Goal: Task Accomplishment & Management: Use online tool/utility

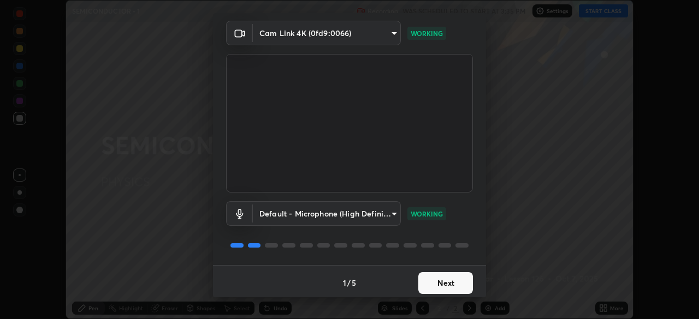
scroll to position [39, 0]
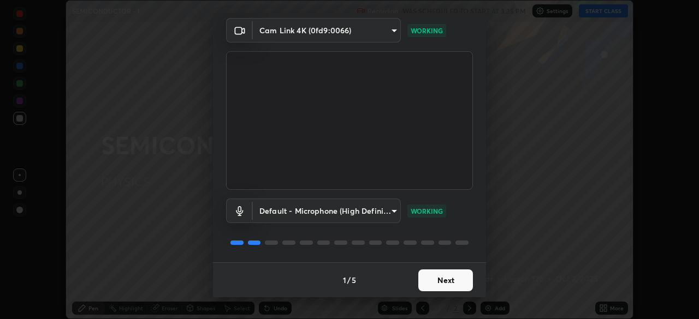
click at [432, 279] on button "Next" at bounding box center [445, 281] width 55 height 22
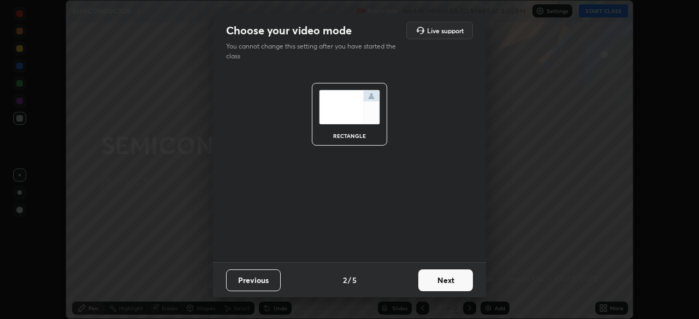
scroll to position [0, 0]
click at [456, 282] on button "Next" at bounding box center [445, 281] width 55 height 22
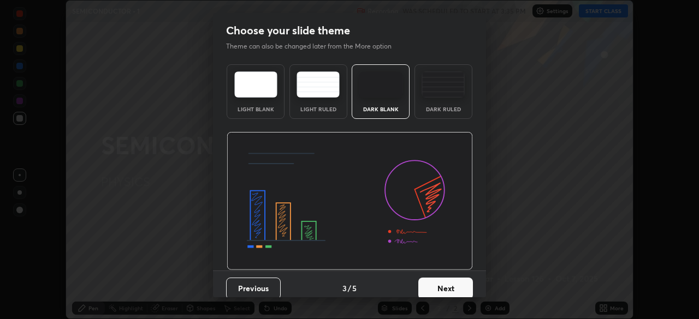
click at [458, 289] on button "Next" at bounding box center [445, 289] width 55 height 22
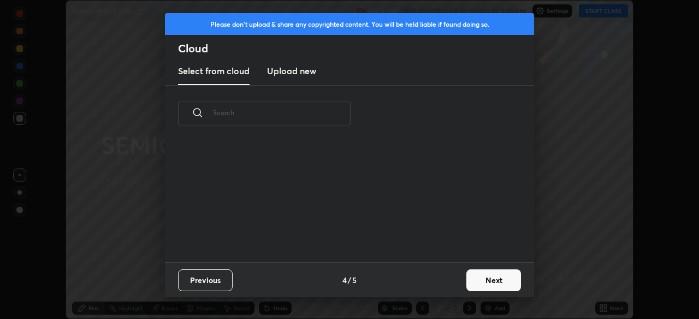
click at [487, 287] on button "Next" at bounding box center [493, 281] width 55 height 22
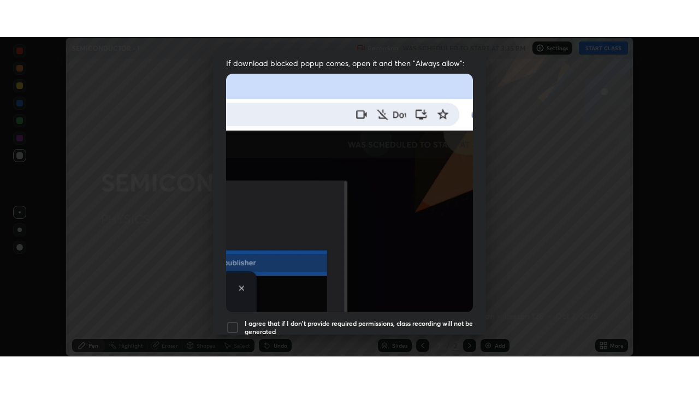
scroll to position [261, 0]
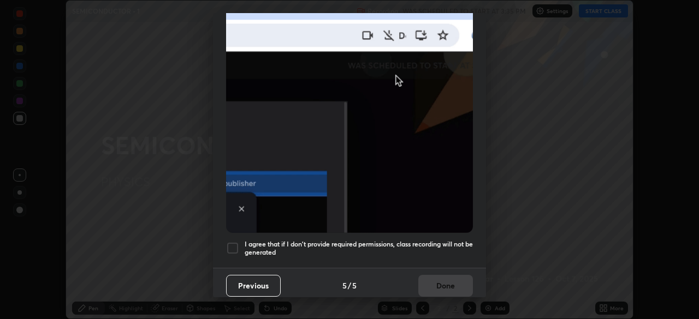
click at [430, 283] on div "Previous 5 / 5 Done" at bounding box center [349, 285] width 273 height 35
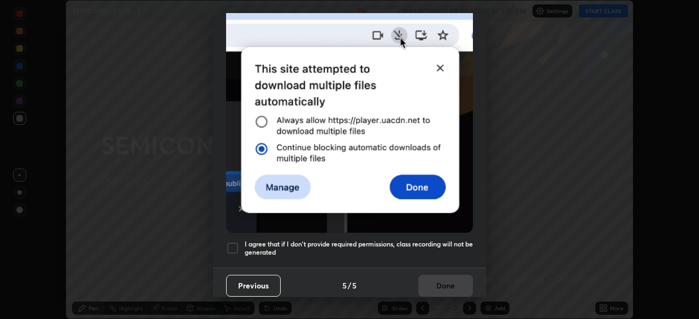
click at [234, 244] on div at bounding box center [232, 248] width 13 height 13
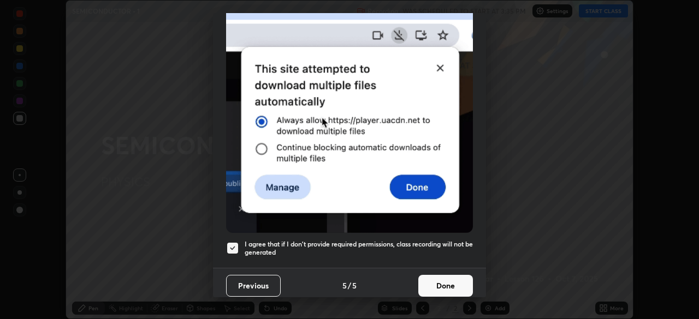
click at [450, 288] on button "Done" at bounding box center [445, 286] width 55 height 22
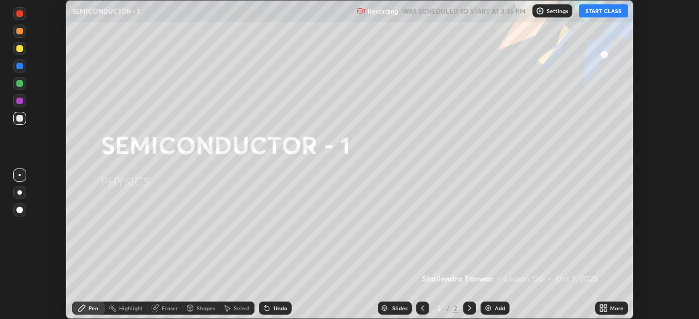
click at [597, 11] on button "START CLASS" at bounding box center [603, 10] width 49 height 13
click at [601, 308] on icon at bounding box center [603, 308] width 9 height 9
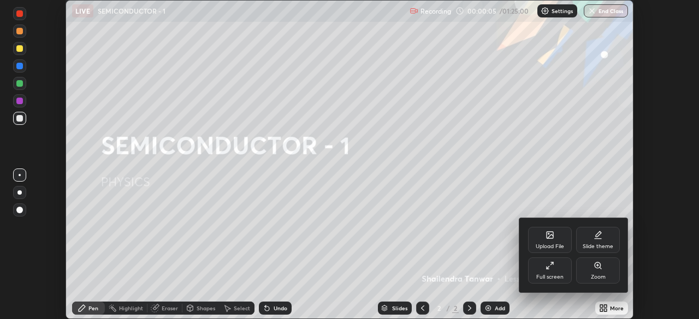
click at [587, 273] on div "Zoom" at bounding box center [598, 271] width 44 height 26
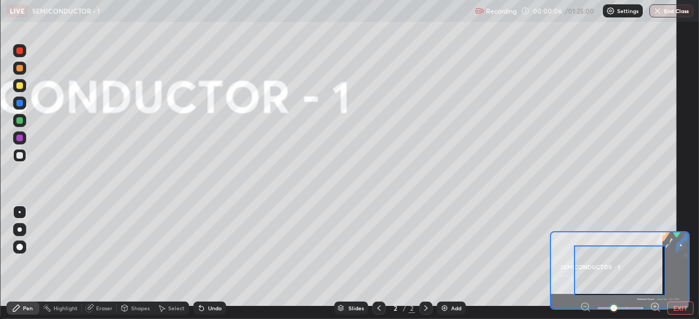
scroll to position [393, 699]
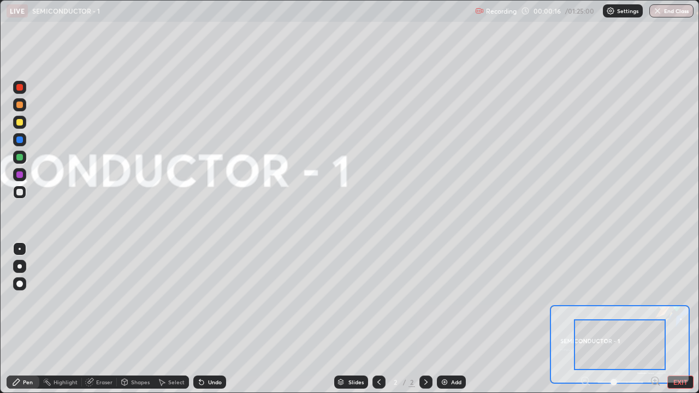
click at [677, 319] on button "EXIT" at bounding box center [680, 381] width 26 height 13
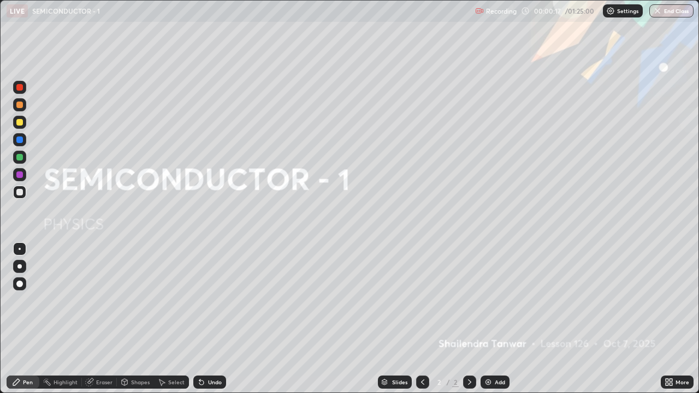
click at [485, 319] on img at bounding box center [488, 382] width 9 height 9
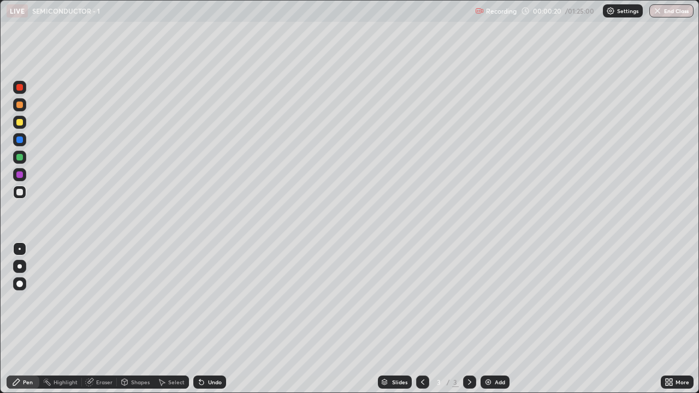
click at [20, 266] on div at bounding box center [19, 266] width 4 height 4
click at [490, 319] on img at bounding box center [488, 382] width 9 height 9
click at [20, 126] on div at bounding box center [19, 122] width 13 height 13
click at [20, 175] on div at bounding box center [19, 174] width 7 height 7
click at [23, 193] on div at bounding box center [19, 192] width 13 height 13
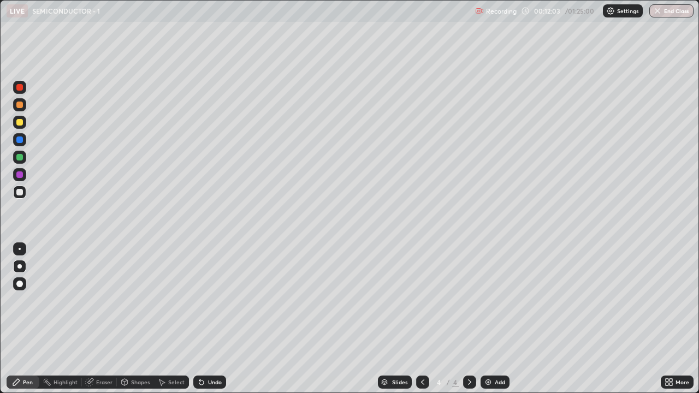
click at [499, 319] on div "Add" at bounding box center [499, 381] width 10 height 5
click at [21, 123] on div at bounding box center [19, 122] width 7 height 7
click at [211, 319] on div "Undo" at bounding box center [215, 381] width 14 height 5
click at [20, 193] on div at bounding box center [19, 192] width 7 height 7
click at [20, 158] on div at bounding box center [19, 157] width 7 height 7
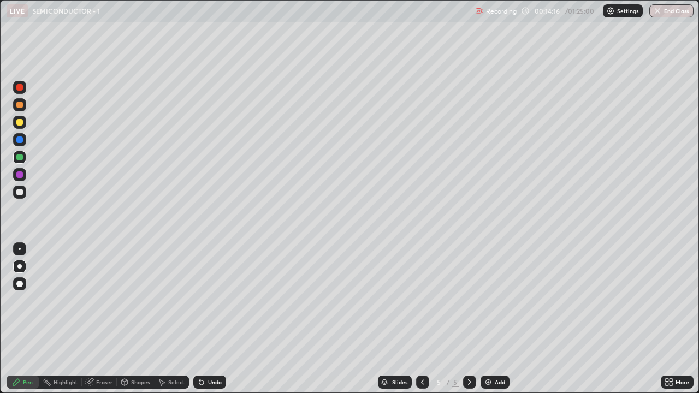
click at [18, 285] on div at bounding box center [19, 284] width 7 height 7
click at [20, 266] on div at bounding box center [19, 266] width 4 height 4
click at [17, 194] on div at bounding box center [19, 192] width 7 height 7
click at [215, 319] on div "Undo" at bounding box center [215, 381] width 14 height 5
click at [199, 319] on icon at bounding box center [199, 379] width 1 height 1
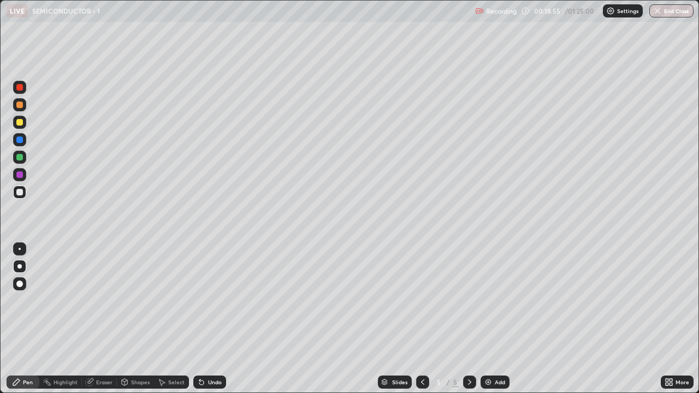
click at [103, 319] on div "Eraser" at bounding box center [104, 381] width 16 height 5
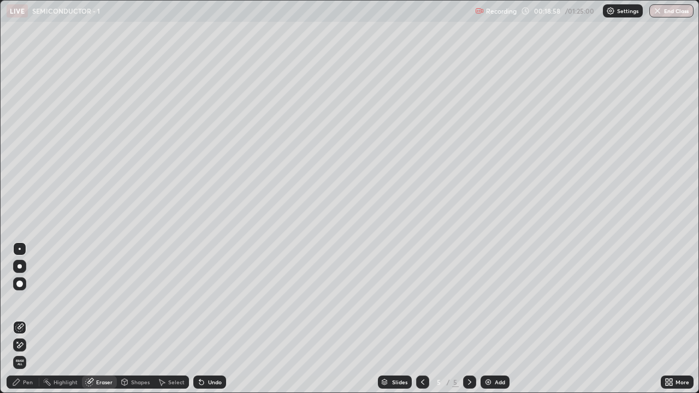
click at [32, 319] on div "Pen" at bounding box center [23, 381] width 33 height 13
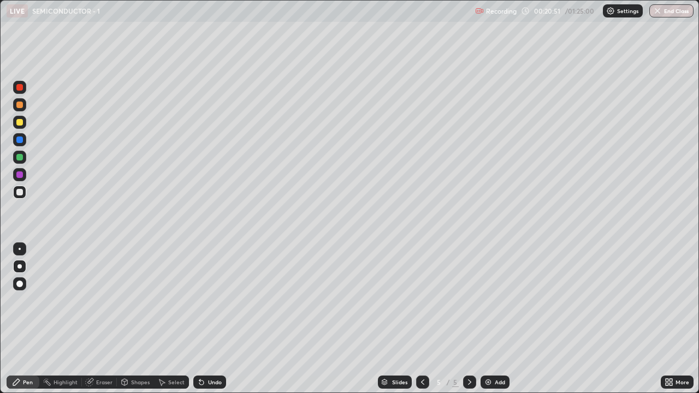
click at [488, 319] on img at bounding box center [488, 382] width 9 height 9
click at [211, 319] on div "Undo" at bounding box center [215, 381] width 14 height 5
click at [210, 319] on div "Undo" at bounding box center [215, 381] width 14 height 5
click at [211, 319] on div "Undo" at bounding box center [215, 381] width 14 height 5
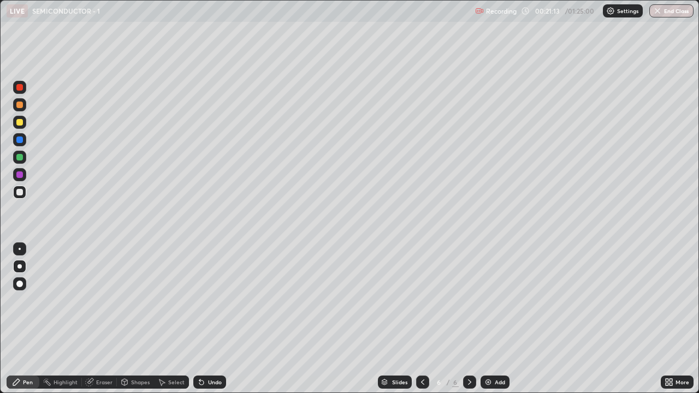
click at [213, 319] on div "Undo" at bounding box center [215, 381] width 14 height 5
click at [222, 319] on div "Undo" at bounding box center [209, 381] width 33 height 13
click at [18, 123] on div at bounding box center [19, 122] width 7 height 7
click at [57, 319] on div "Highlight" at bounding box center [65, 381] width 24 height 5
click at [26, 319] on div "Pen" at bounding box center [28, 381] width 10 height 5
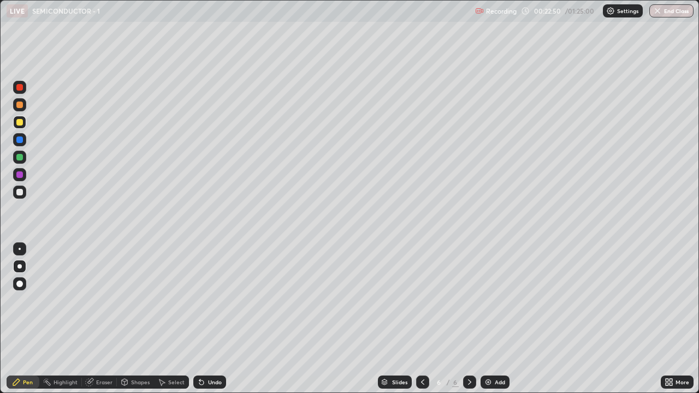
click at [200, 319] on icon at bounding box center [201, 382] width 4 height 4
click at [203, 319] on icon at bounding box center [201, 382] width 9 height 9
click at [18, 195] on div at bounding box center [19, 192] width 7 height 7
click at [78, 319] on div "Highlight" at bounding box center [60, 381] width 43 height 13
click at [71, 319] on div "Highlight" at bounding box center [65, 381] width 24 height 5
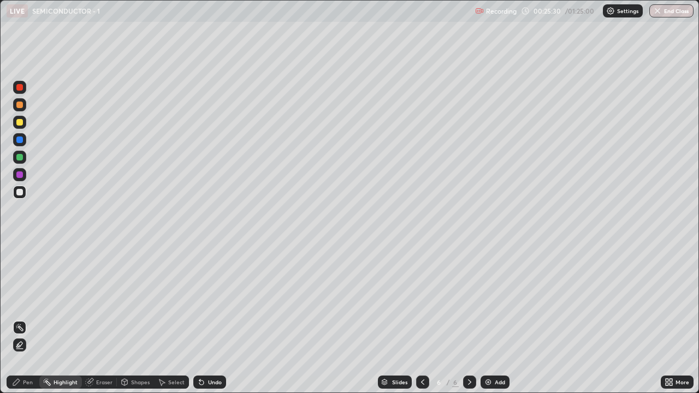
click at [420, 319] on icon at bounding box center [422, 382] width 9 height 9
click at [465, 319] on icon at bounding box center [469, 382] width 9 height 9
click at [25, 319] on div "Pen" at bounding box center [28, 381] width 10 height 5
click at [490, 319] on img at bounding box center [488, 382] width 9 height 9
click at [20, 124] on div at bounding box center [19, 122] width 7 height 7
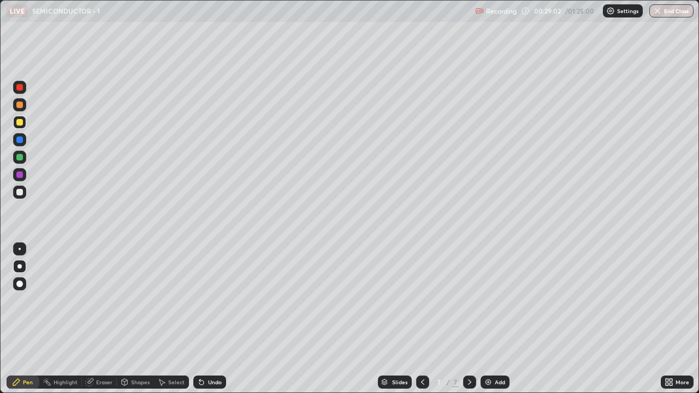
click at [21, 194] on div at bounding box center [19, 192] width 7 height 7
click at [19, 127] on div at bounding box center [19, 122] width 13 height 13
click at [65, 319] on div "Highlight" at bounding box center [65, 381] width 24 height 5
click at [28, 319] on div "Pen" at bounding box center [28, 381] width 10 height 5
click at [19, 194] on div at bounding box center [19, 192] width 7 height 7
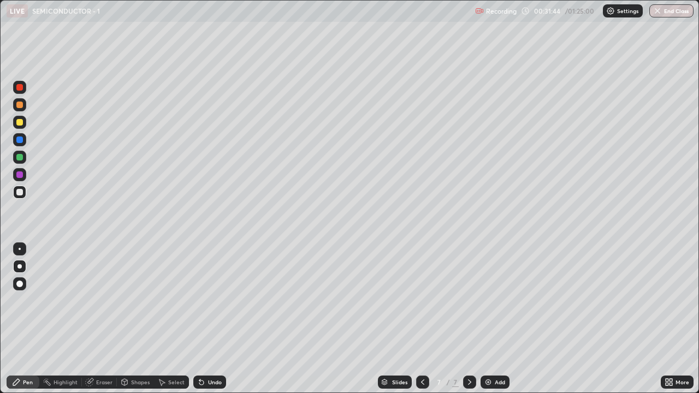
click at [204, 319] on icon at bounding box center [201, 382] width 9 height 9
click at [201, 319] on icon at bounding box center [201, 382] width 4 height 4
click at [200, 319] on icon at bounding box center [201, 382] width 4 height 4
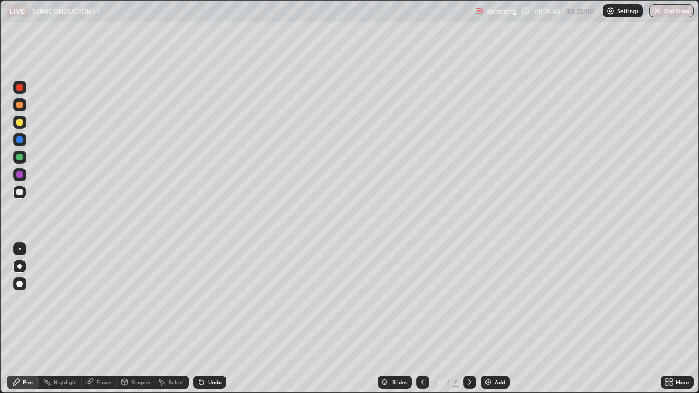
click at [202, 319] on icon at bounding box center [201, 382] width 4 height 4
click at [202, 319] on icon at bounding box center [201, 382] width 9 height 9
click at [203, 319] on icon at bounding box center [201, 382] width 9 height 9
click at [204, 319] on icon at bounding box center [201, 382] width 9 height 9
click at [205, 319] on div "Undo" at bounding box center [209, 381] width 33 height 13
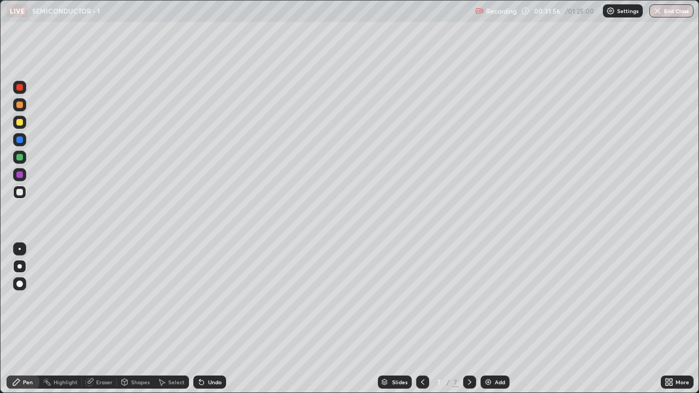
click at [421, 319] on icon at bounding box center [422, 382] width 9 height 9
click at [468, 319] on icon at bounding box center [469, 381] width 3 height 5
click at [19, 105] on div at bounding box center [19, 105] width 7 height 7
click at [17, 319] on icon at bounding box center [16, 382] width 9 height 9
click at [203, 319] on icon at bounding box center [201, 382] width 9 height 9
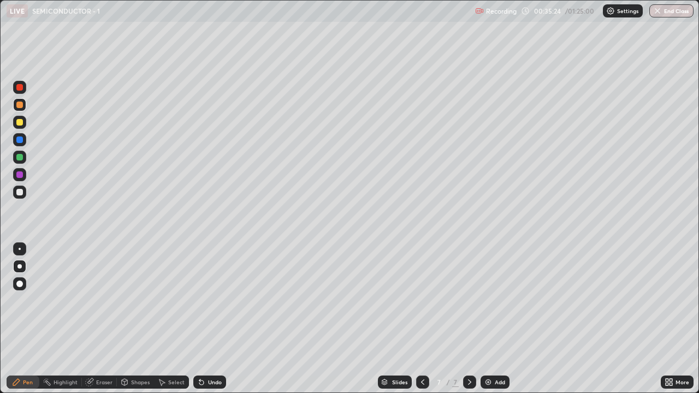
click at [489, 319] on img at bounding box center [488, 382] width 9 height 9
click at [22, 192] on div at bounding box center [19, 192] width 7 height 7
click at [421, 319] on icon at bounding box center [422, 382] width 9 height 9
click at [468, 319] on icon at bounding box center [469, 382] width 9 height 9
click at [208, 319] on div "Undo" at bounding box center [215, 381] width 14 height 5
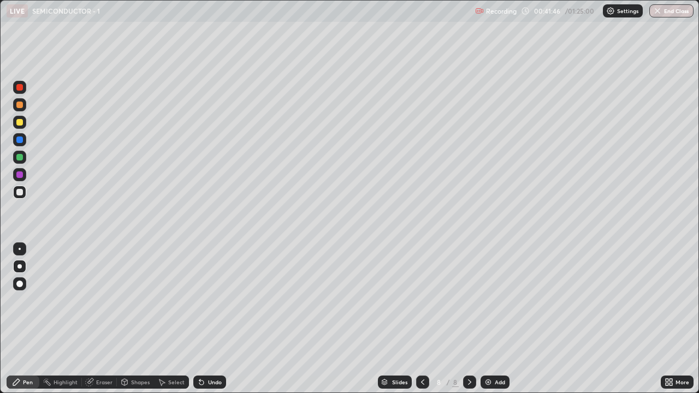
click at [174, 319] on div "Select" at bounding box center [176, 381] width 16 height 5
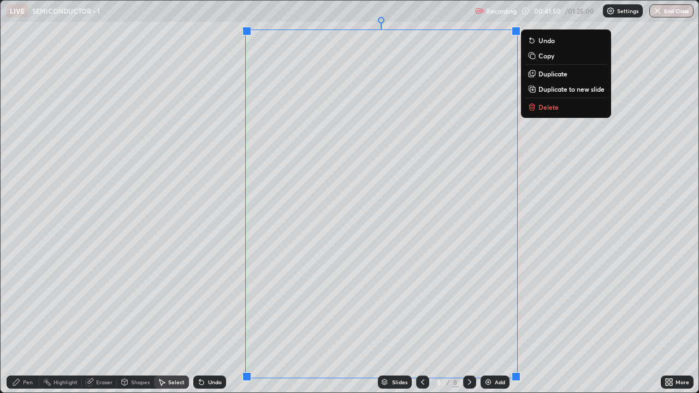
click at [549, 90] on p "Duplicate to new slide" at bounding box center [571, 89] width 66 height 9
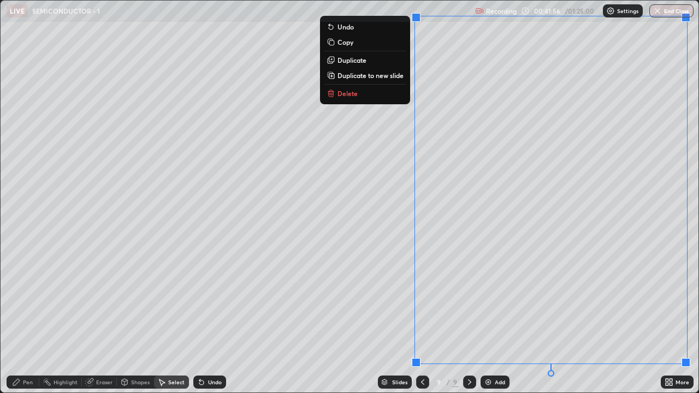
click at [372, 292] on div "0 ° Undo Copy Duplicate Duplicate to new slide Delete" at bounding box center [350, 197] width 698 height 392
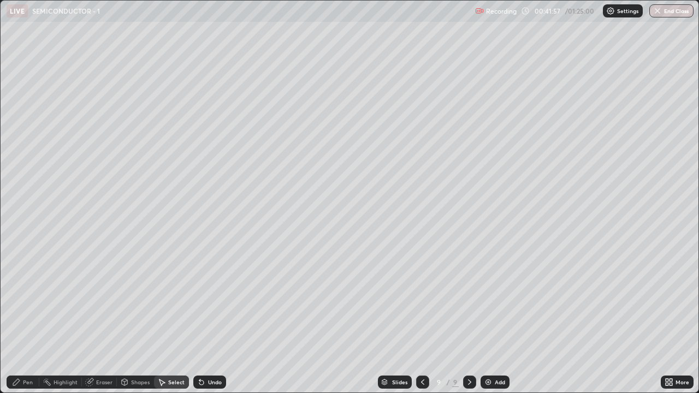
click at [37, 319] on div "Pen" at bounding box center [23, 381] width 33 height 13
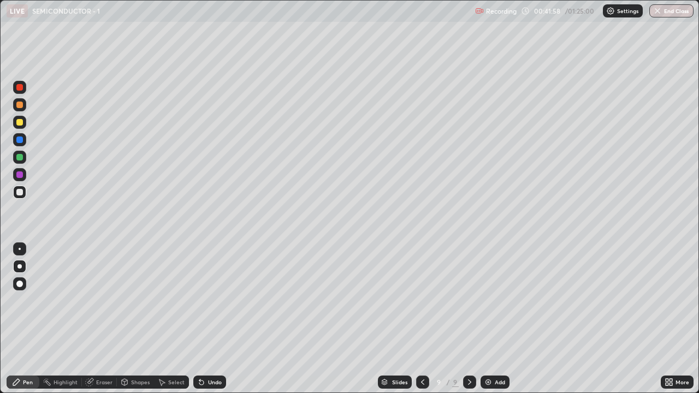
click at [17, 195] on div at bounding box center [19, 192] width 7 height 7
click at [169, 319] on div "Select" at bounding box center [176, 381] width 16 height 5
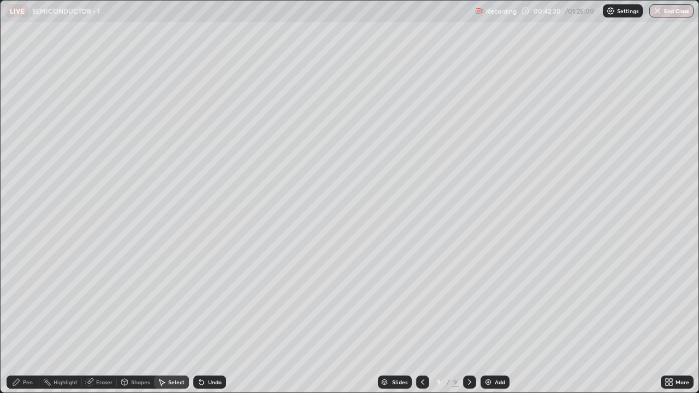
click at [670, 319] on icon at bounding box center [668, 382] width 9 height 9
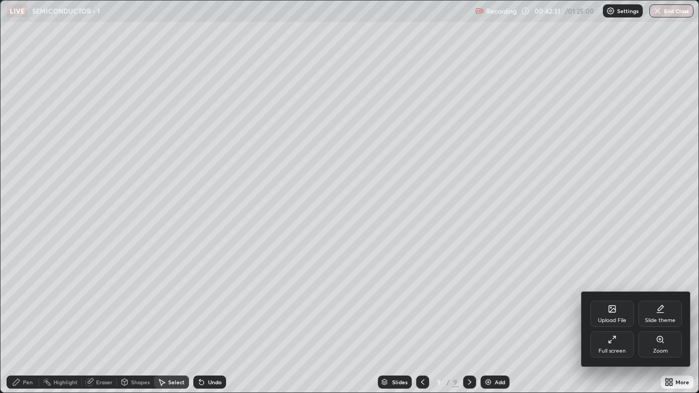
click at [613, 319] on div "Full screen" at bounding box center [612, 344] width 44 height 26
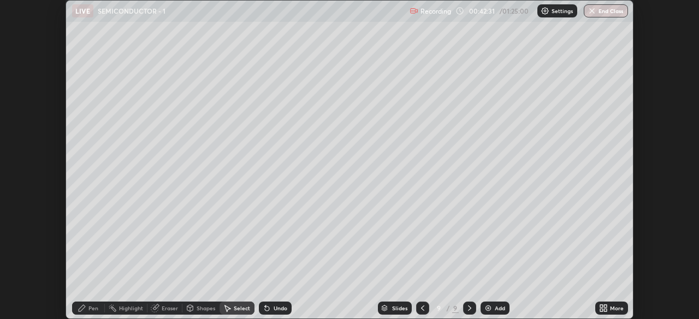
scroll to position [54259, 53879]
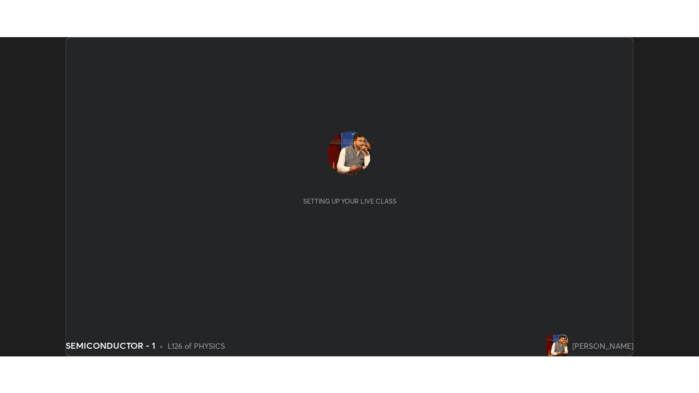
scroll to position [319, 699]
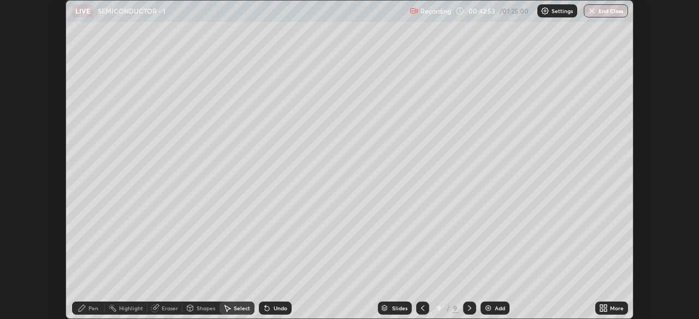
click at [603, 308] on icon at bounding box center [603, 308] width 9 height 9
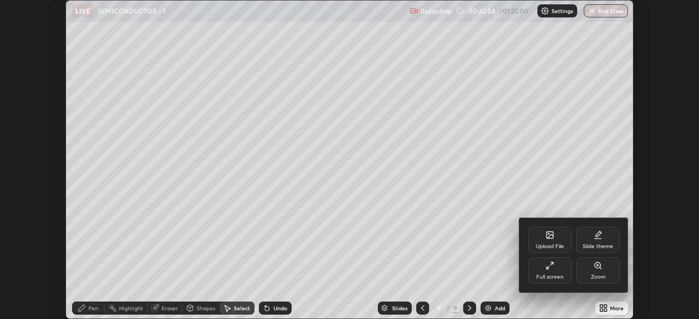
click at [561, 275] on div "Full screen" at bounding box center [549, 277] width 27 height 5
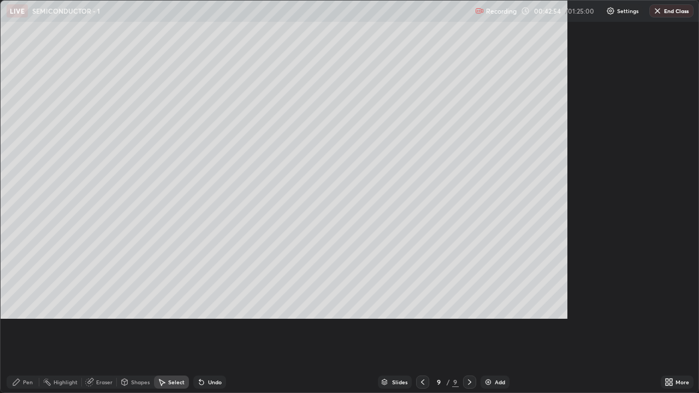
scroll to position [393, 699]
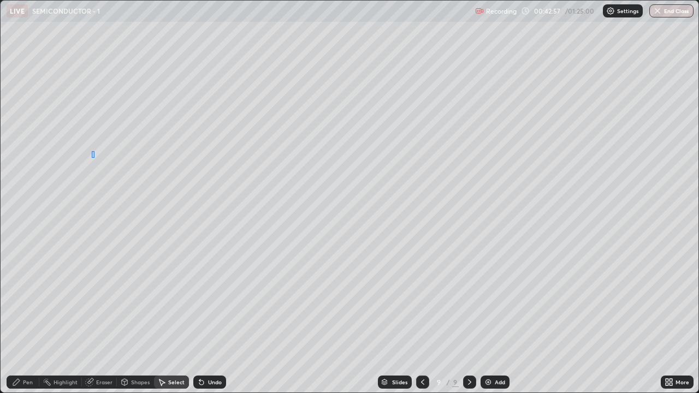
click at [92, 151] on div "0 ° Undo Copy Duplicate Duplicate to new slide Delete" at bounding box center [350, 197] width 698 height 392
click at [19, 319] on div "Pen" at bounding box center [23, 381] width 33 height 13
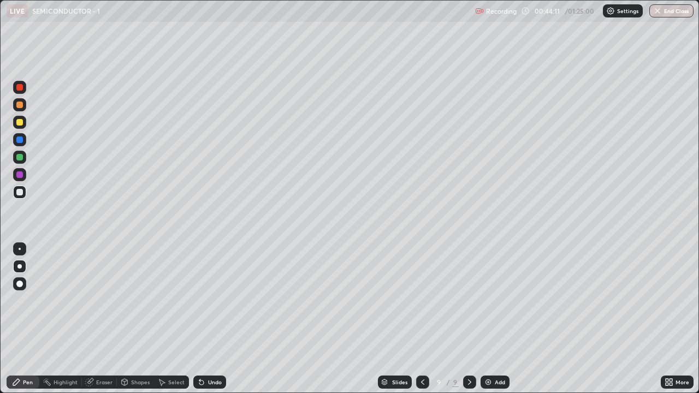
click at [173, 319] on div "Select" at bounding box center [176, 381] width 16 height 5
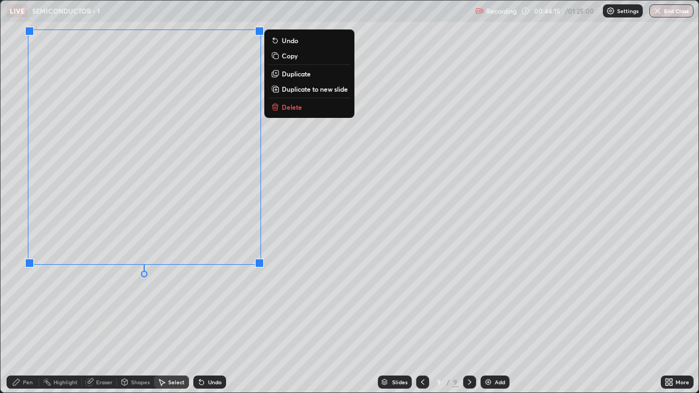
click at [329, 93] on p "Duplicate to new slide" at bounding box center [315, 89] width 66 height 9
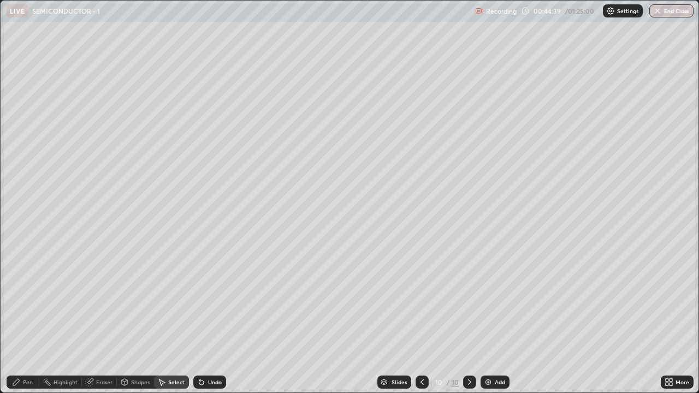
click at [173, 33] on div "0 ° Undo Copy Duplicate Duplicate to new slide Delete" at bounding box center [350, 197] width 698 height 392
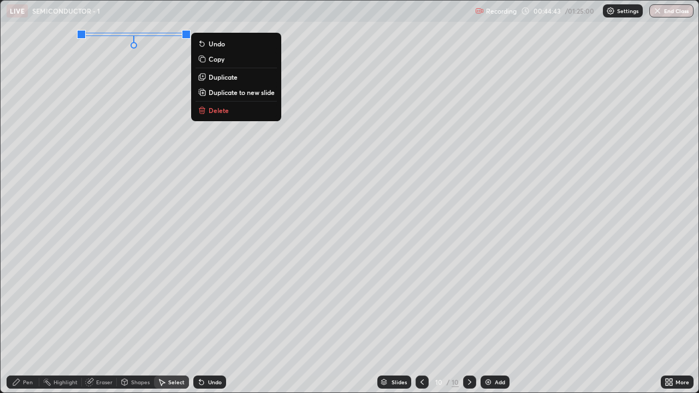
click at [530, 319] on div "0 ° Undo Copy Duplicate Duplicate to new slide Delete" at bounding box center [350, 197] width 698 height 392
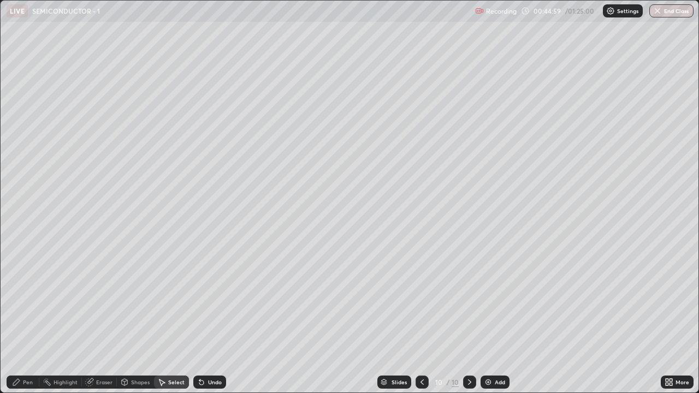
click at [28, 319] on div "Pen" at bounding box center [28, 381] width 10 height 5
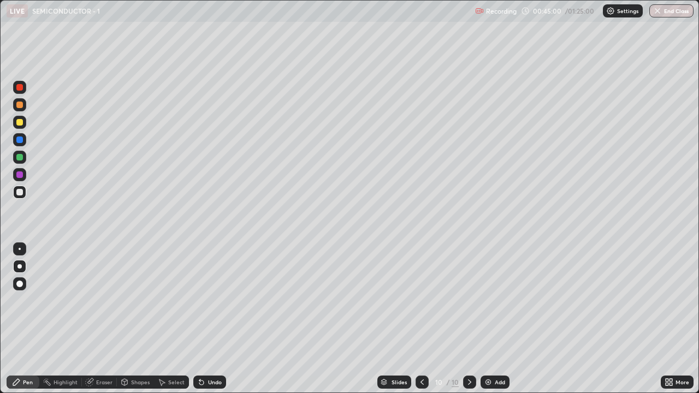
click at [22, 124] on div at bounding box center [19, 122] width 7 height 7
click at [64, 319] on div "Highlight" at bounding box center [65, 381] width 24 height 5
click at [25, 319] on div "Pen" at bounding box center [23, 381] width 33 height 13
click at [68, 319] on div "Highlight" at bounding box center [65, 381] width 24 height 5
click at [27, 319] on div "Pen" at bounding box center [28, 381] width 10 height 5
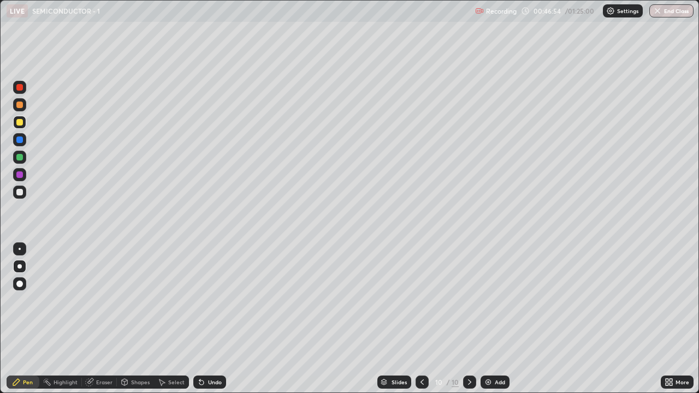
click at [16, 192] on div at bounding box center [19, 192] width 13 height 13
click at [485, 319] on img at bounding box center [488, 382] width 9 height 9
click at [22, 107] on div at bounding box center [19, 105] width 7 height 7
click at [19, 120] on div at bounding box center [19, 122] width 7 height 7
click at [70, 319] on div "Highlight" at bounding box center [65, 381] width 24 height 5
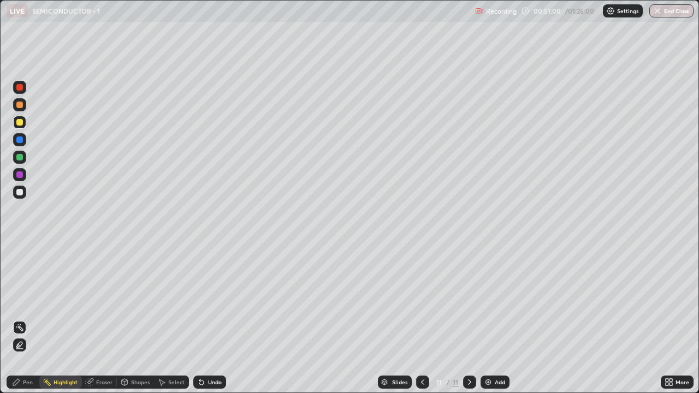
click at [20, 140] on div at bounding box center [19, 139] width 7 height 7
click at [25, 319] on div "Pen" at bounding box center [23, 381] width 33 height 13
click at [18, 193] on div at bounding box center [19, 192] width 7 height 7
click at [66, 319] on div "Highlight" at bounding box center [65, 381] width 24 height 5
click at [22, 319] on div "Pen" at bounding box center [23, 381] width 33 height 13
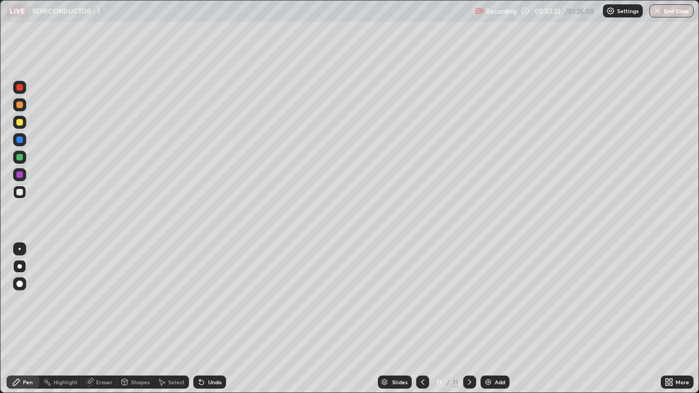
click at [20, 192] on div at bounding box center [19, 192] width 7 height 7
click at [22, 177] on div at bounding box center [19, 174] width 7 height 7
click at [20, 195] on div at bounding box center [19, 192] width 7 height 7
click at [22, 127] on div at bounding box center [19, 122] width 13 height 13
click at [201, 319] on icon at bounding box center [201, 382] width 4 height 4
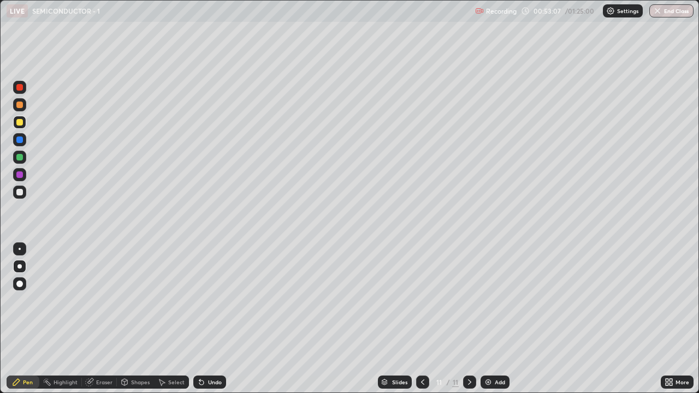
click at [97, 319] on div "Eraser" at bounding box center [104, 381] width 16 height 5
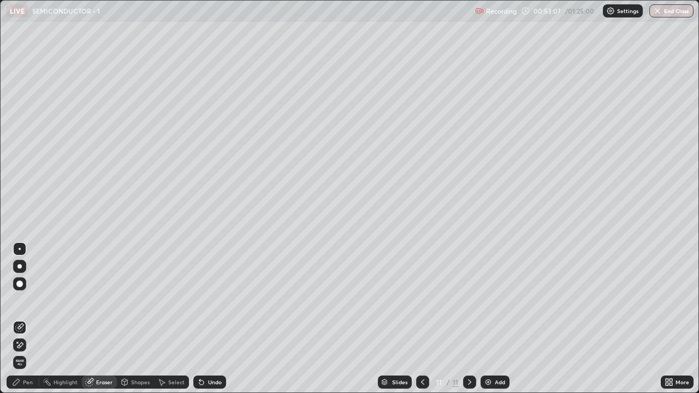
click at [70, 319] on div "Highlight" at bounding box center [60, 381] width 43 height 13
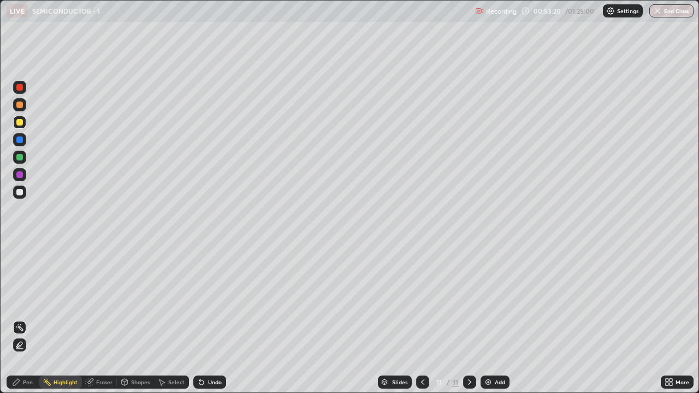
click at [25, 319] on div "Pen" at bounding box center [28, 381] width 10 height 5
click at [20, 140] on div at bounding box center [19, 139] width 7 height 7
click at [71, 319] on div "Highlight" at bounding box center [65, 381] width 24 height 5
click at [32, 319] on div "Pen" at bounding box center [28, 381] width 10 height 5
click at [67, 319] on div "Highlight" at bounding box center [65, 381] width 24 height 5
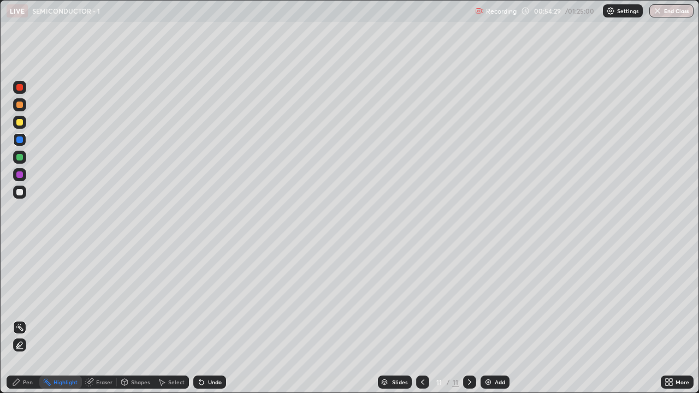
click at [29, 319] on div "Pen" at bounding box center [28, 381] width 10 height 5
click at [20, 192] on div at bounding box center [19, 192] width 7 height 7
click at [490, 319] on img at bounding box center [488, 382] width 9 height 9
click at [18, 104] on div at bounding box center [19, 105] width 7 height 7
click at [17, 121] on div at bounding box center [19, 122] width 7 height 7
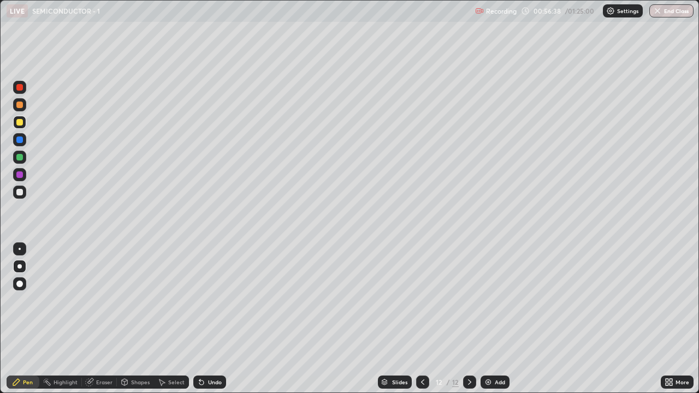
click at [18, 193] on div at bounding box center [19, 192] width 7 height 7
click at [104, 319] on div "Eraser" at bounding box center [104, 381] width 16 height 5
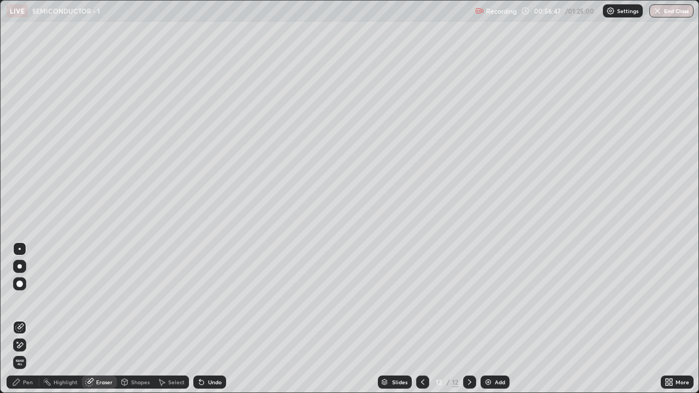
click at [28, 319] on div "Pen" at bounding box center [28, 381] width 10 height 5
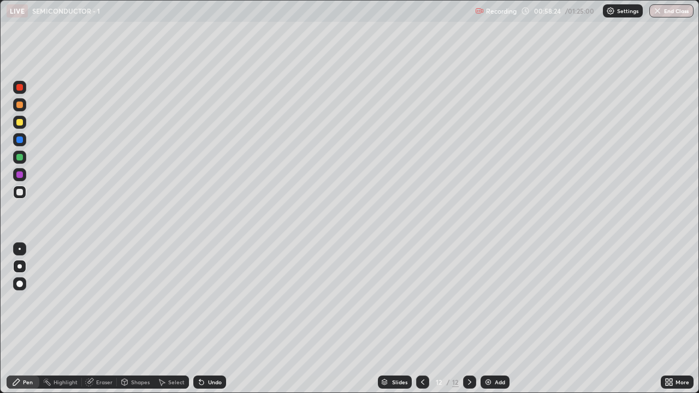
click at [68, 319] on div "Highlight" at bounding box center [65, 381] width 24 height 5
click at [22, 158] on div at bounding box center [19, 157] width 7 height 7
click at [24, 319] on div "Pen" at bounding box center [28, 381] width 10 height 5
click at [23, 192] on div at bounding box center [19, 192] width 13 height 13
click at [17, 127] on div at bounding box center [19, 122] width 13 height 13
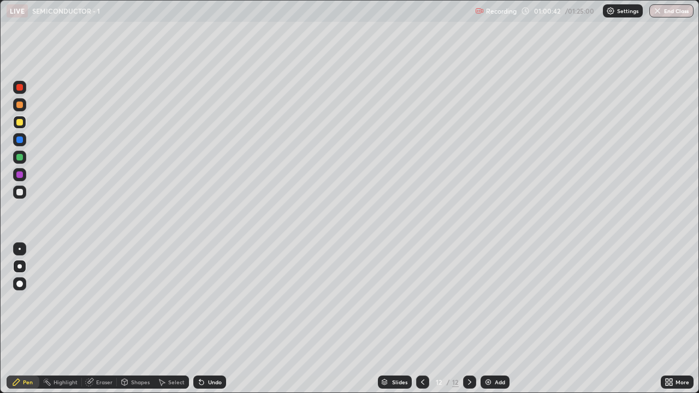
click at [20, 105] on div at bounding box center [19, 105] width 7 height 7
click at [20, 123] on div at bounding box center [19, 122] width 7 height 7
click at [491, 319] on img at bounding box center [488, 382] width 9 height 9
click at [19, 195] on div at bounding box center [19, 192] width 7 height 7
click at [14, 192] on div at bounding box center [19, 192] width 13 height 13
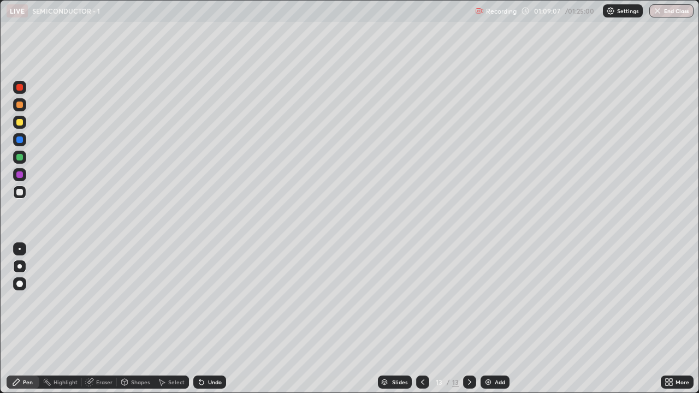
click at [16, 126] on div at bounding box center [19, 122] width 13 height 13
click at [485, 319] on div "Add" at bounding box center [494, 381] width 29 height 13
click at [19, 195] on div at bounding box center [19, 192] width 7 height 7
click at [20, 108] on div at bounding box center [19, 105] width 7 height 7
click at [62, 319] on div "Highlight" at bounding box center [65, 381] width 24 height 5
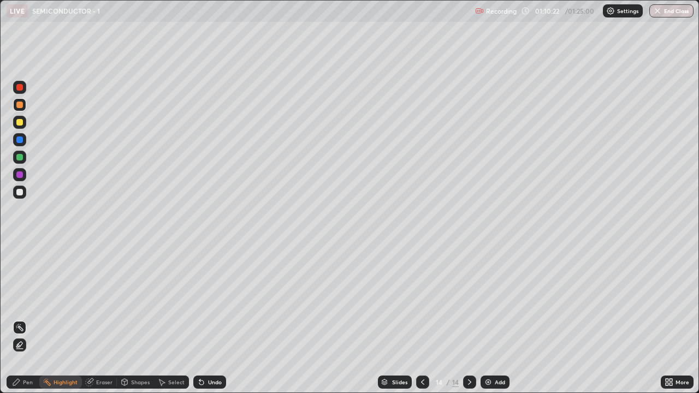
click at [26, 319] on div "Pen" at bounding box center [28, 381] width 10 height 5
click at [19, 194] on div at bounding box center [19, 192] width 7 height 7
click at [69, 319] on div "Highlight" at bounding box center [60, 381] width 43 height 13
click at [658, 11] on img "button" at bounding box center [657, 11] width 9 height 9
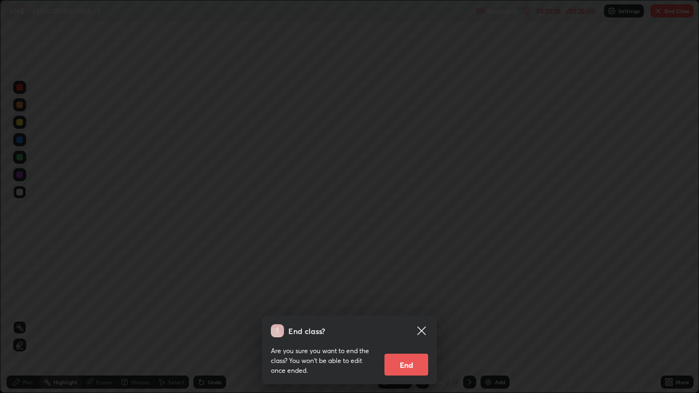
click at [406, 319] on button "End" at bounding box center [406, 365] width 44 height 22
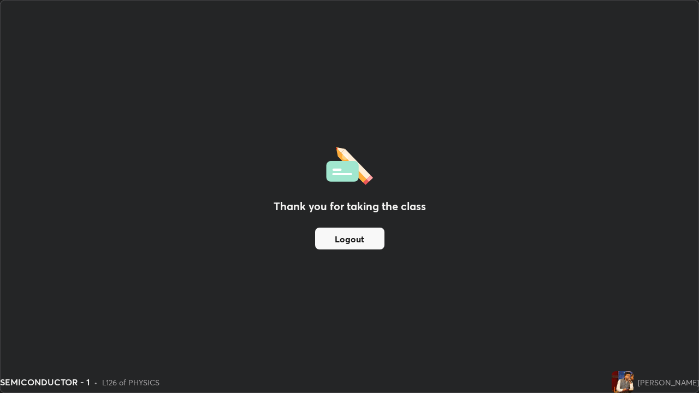
click at [361, 240] on button "Logout" at bounding box center [349, 239] width 69 height 22
click at [361, 238] on button "Logout" at bounding box center [349, 239] width 69 height 22
